Goal: Task Accomplishment & Management: Manage account settings

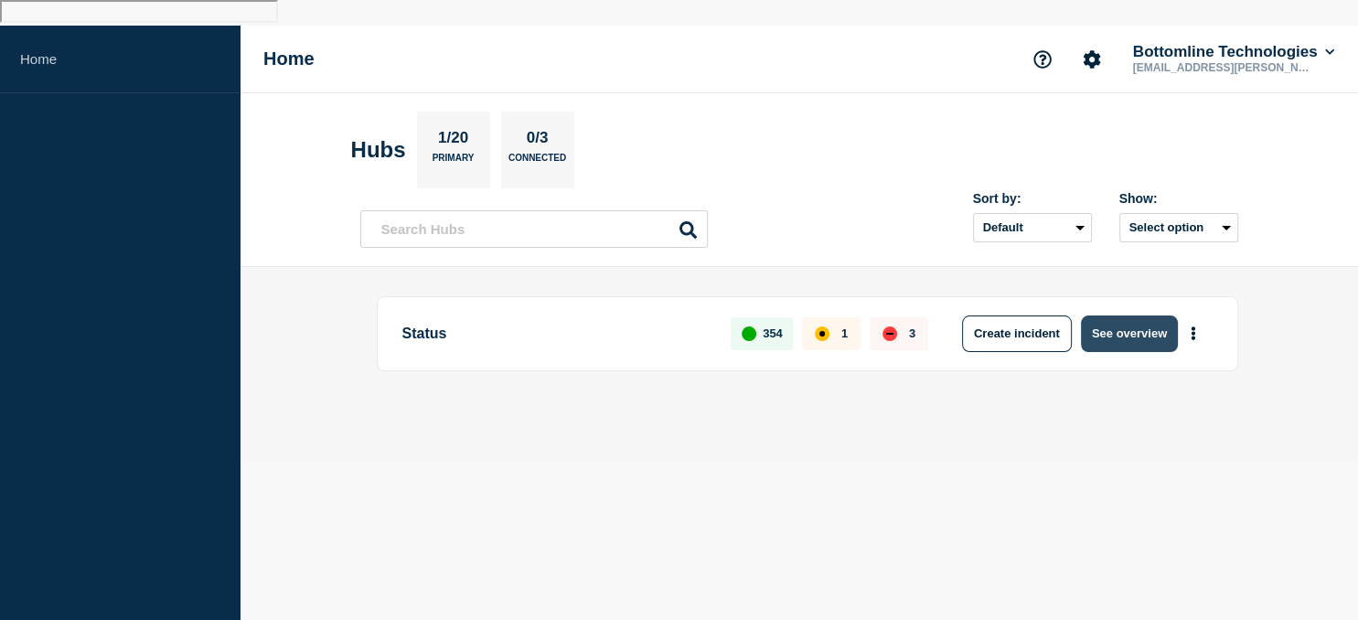
click at [1130, 316] on button "See overview" at bounding box center [1129, 333] width 97 height 37
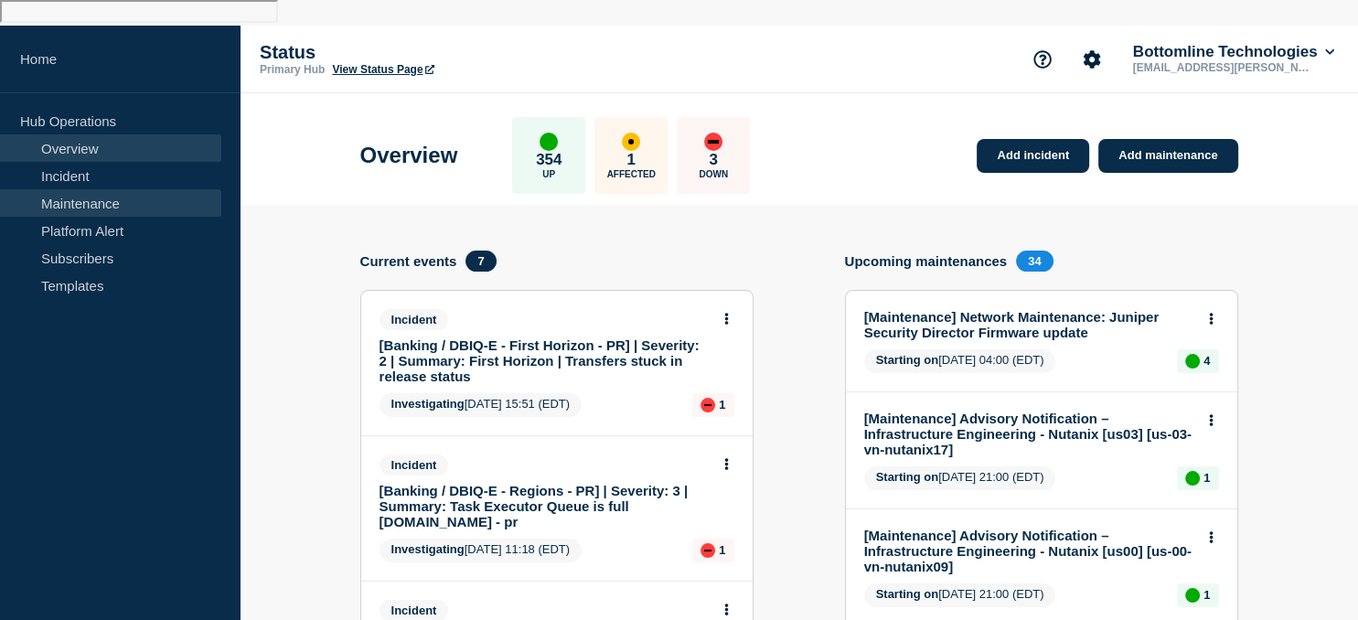
click at [96, 189] on link "Maintenance" at bounding box center [110, 202] width 221 height 27
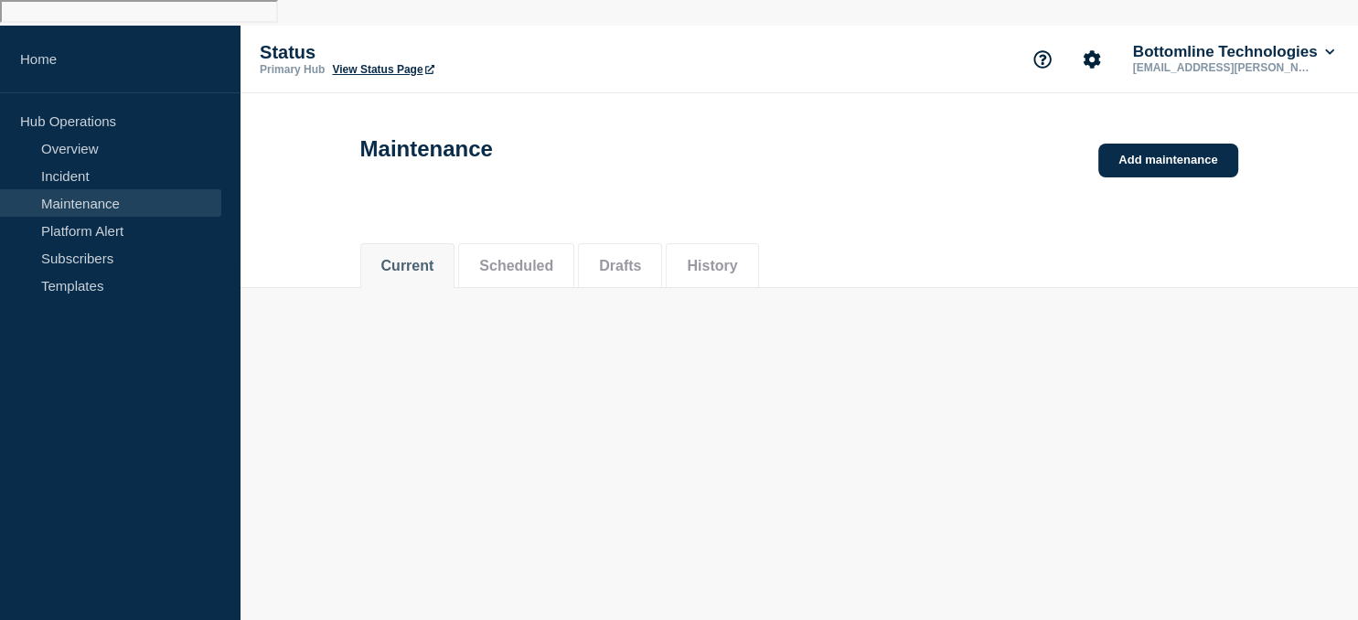
click at [96, 189] on link "Maintenance" at bounding box center [110, 202] width 221 height 27
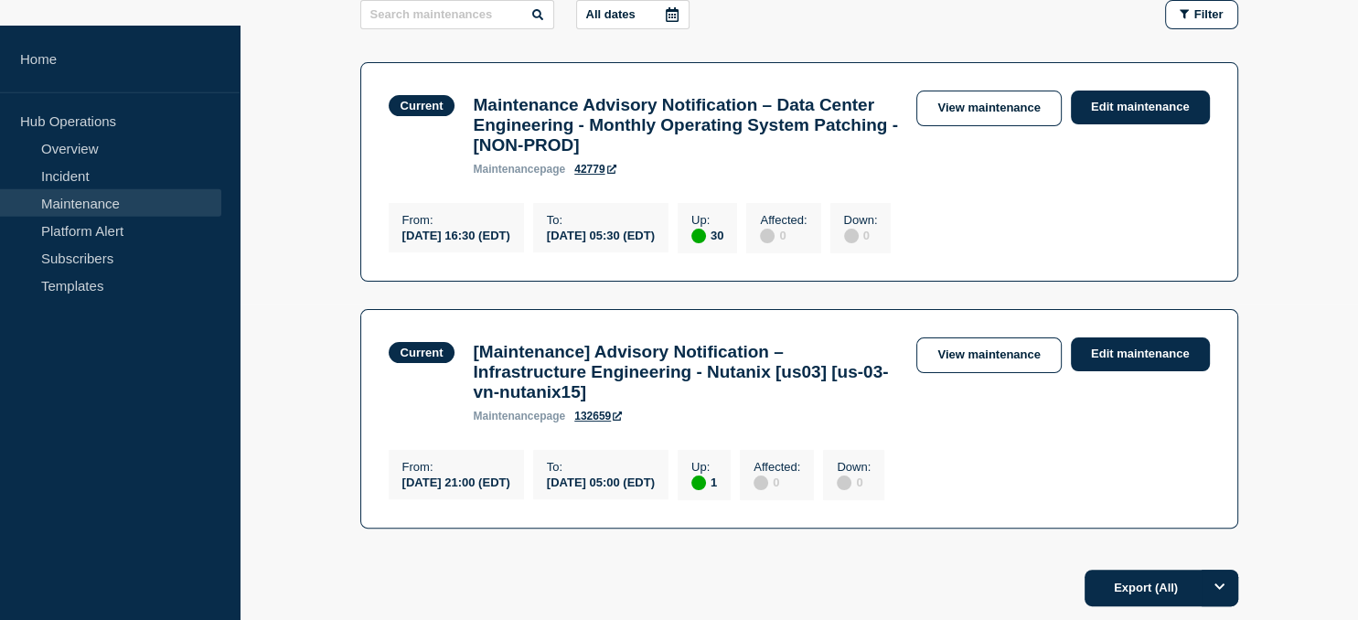
scroll to position [355, 0]
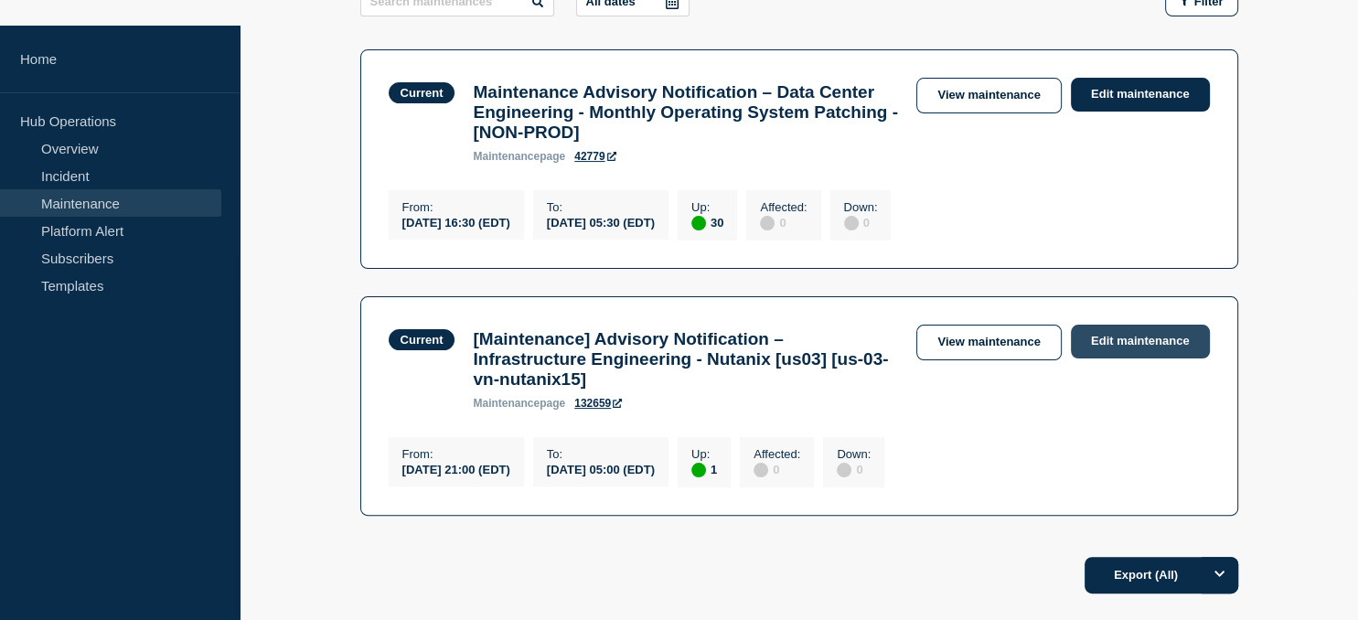
click at [1146, 331] on link "Edit maintenance" at bounding box center [1140, 342] width 139 height 34
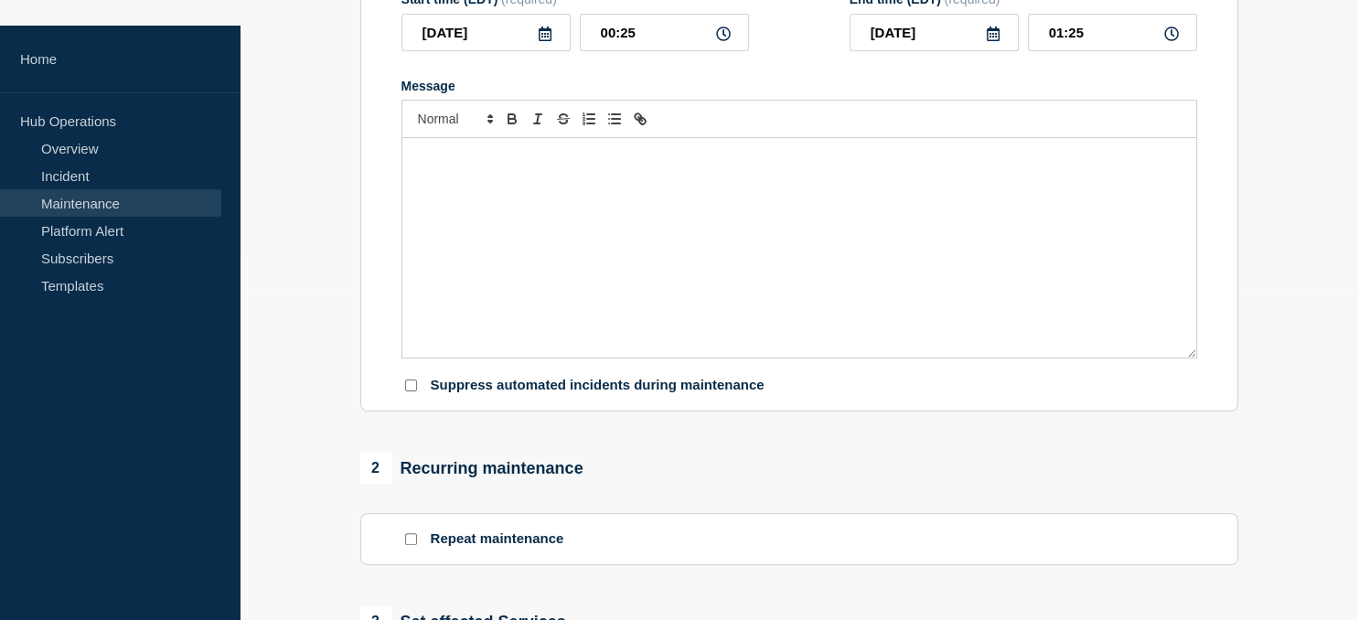
type input "[Maintenance] Advisory Notification – Infrastructure Engineering - Nutanix [us0…"
type input "[DATE]"
type input "21:00"
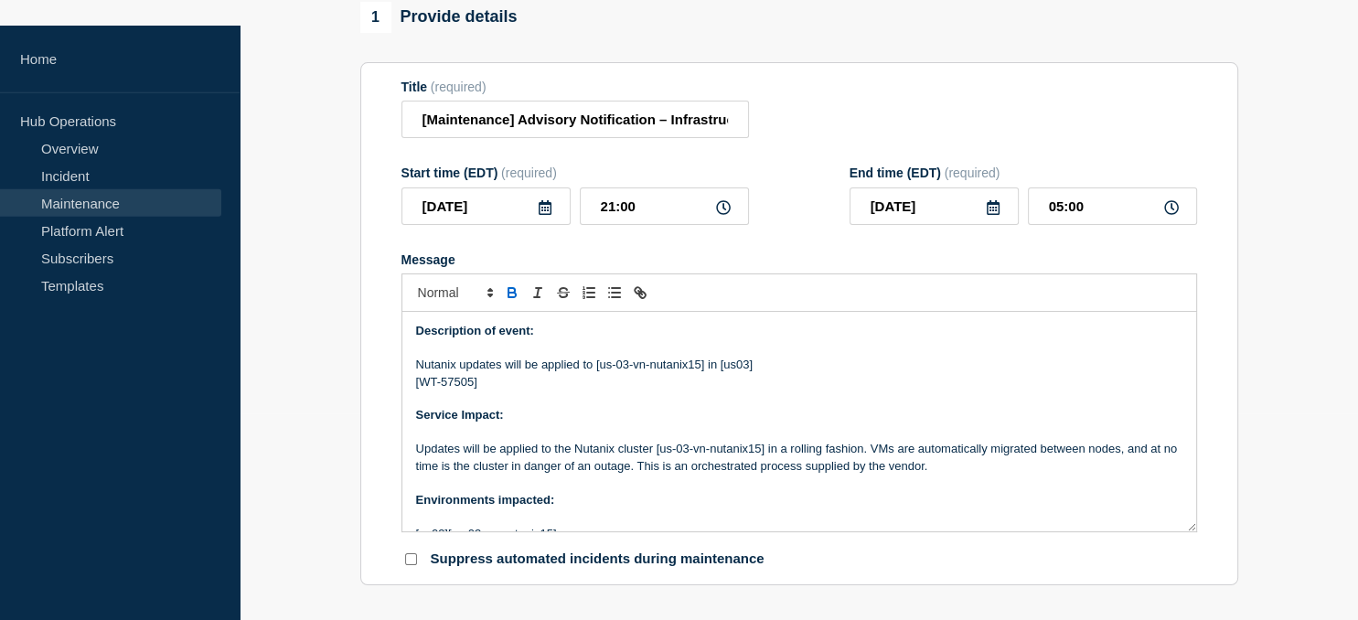
scroll to position [229, 0]
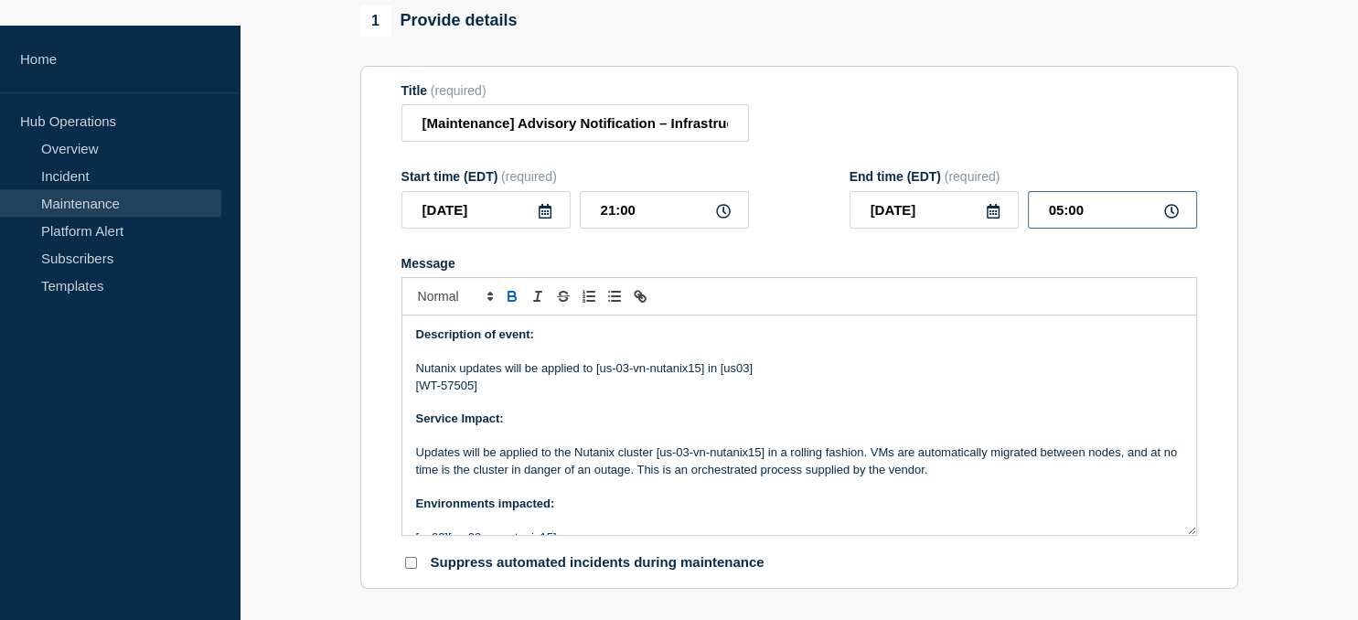
drag, startPoint x: 1092, startPoint y: 204, endPoint x: 1028, endPoint y: 200, distance: 63.2
click at [1028, 200] on input "05:00" at bounding box center [1112, 209] width 169 height 37
type input "00:20"
click at [421, 121] on input "[Maintenance] Advisory Notification – Infrastructure Engineering - Nutanix [us0…" at bounding box center [574, 122] width 347 height 37
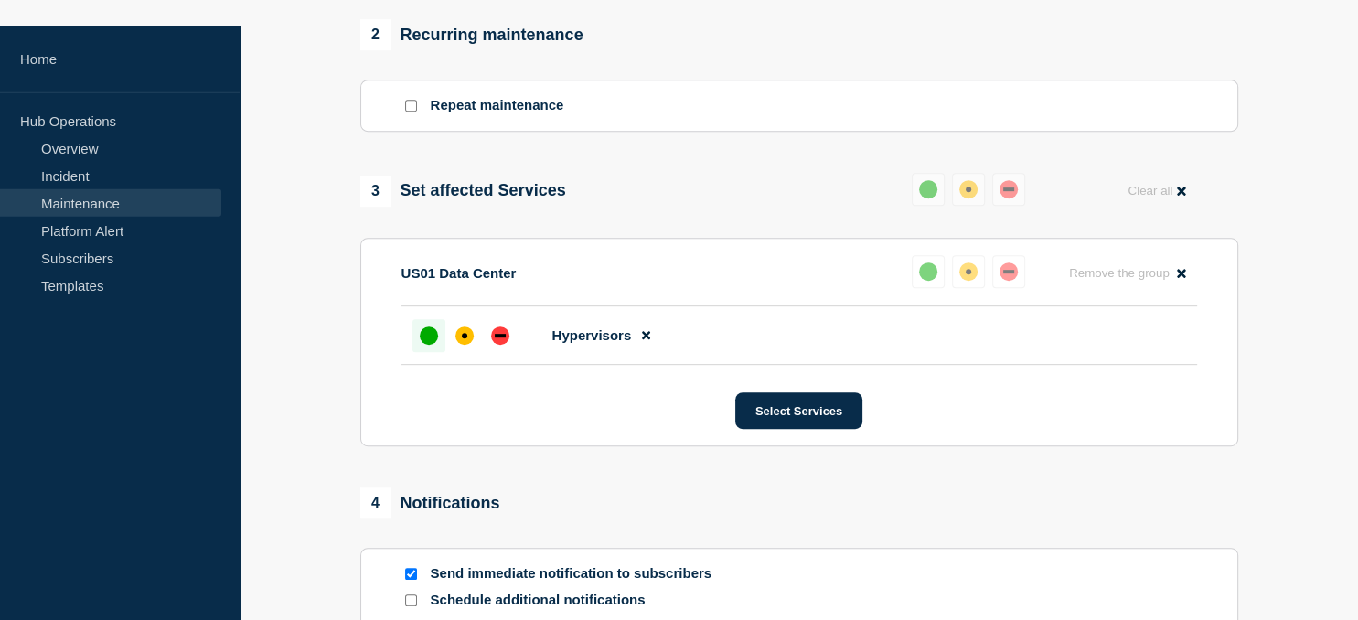
scroll to position [1079, 0]
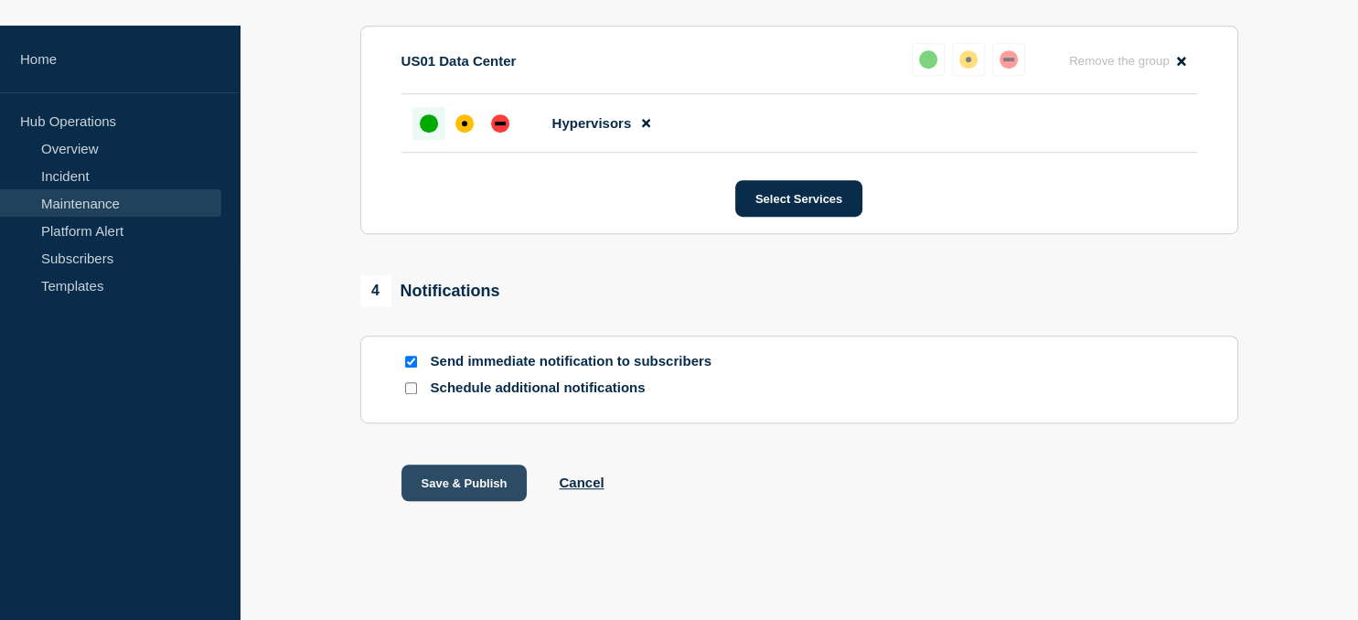
type input "[completed] - [Maintenance] Advisory Notification – Infrastructure Engineering …"
click at [488, 488] on button "Save & Publish" at bounding box center [464, 482] width 126 height 37
